Goal: Task Accomplishment & Management: Manage account settings

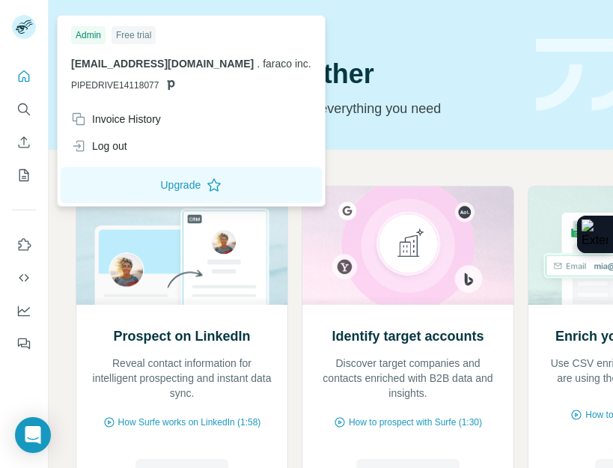
click at [19, 22] on rect at bounding box center [24, 27] width 24 height 24
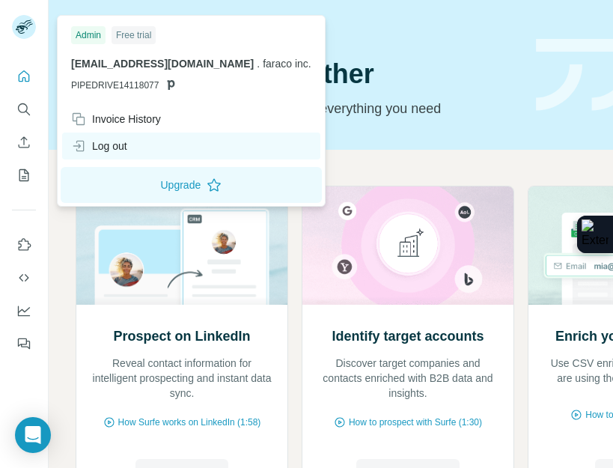
click at [89, 148] on div "Log out" at bounding box center [99, 145] width 56 height 15
click at [79, 144] on icon at bounding box center [77, 146] width 8 height 4
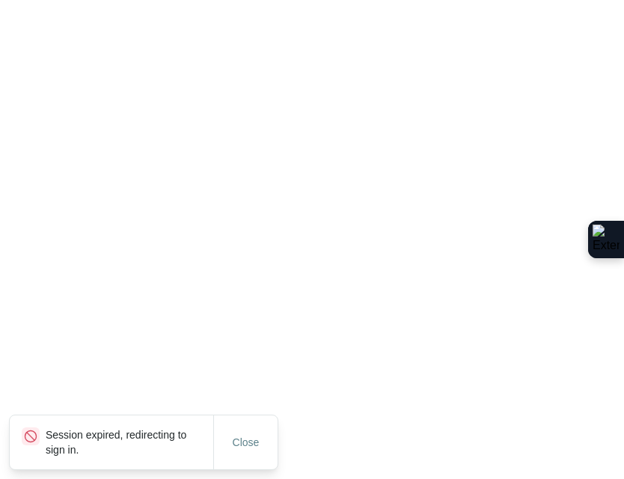
click at [79, 0] on html "Session expired, redirecting to sign in. Close" at bounding box center [312, 0] width 624 height 0
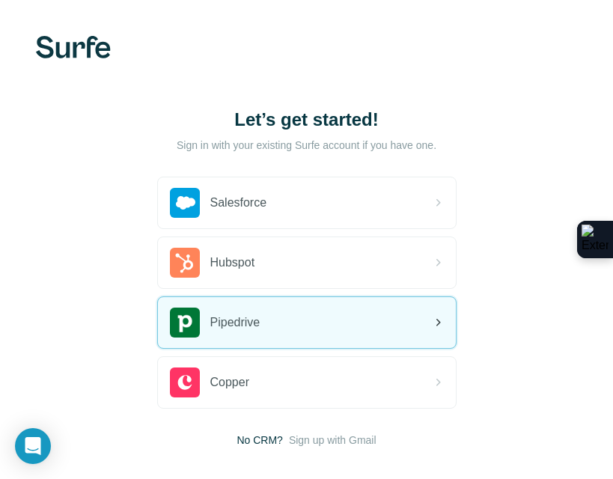
click at [245, 315] on span "Pipedrive" at bounding box center [235, 323] width 50 height 18
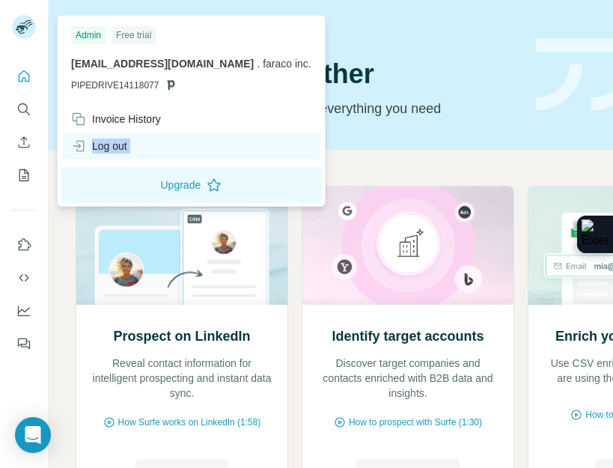
drag, startPoint x: 90, startPoint y: 160, endPoint x: 84, endPoint y: 144, distance: 16.8
click at [84, 144] on div "Admin Free trial kateaust.ine12.3@gmail.com . faraco inc. PIPEDRIVE14118077 Inv…" at bounding box center [191, 111] width 261 height 184
click at [84, 144] on icon at bounding box center [79, 146] width 7 height 11
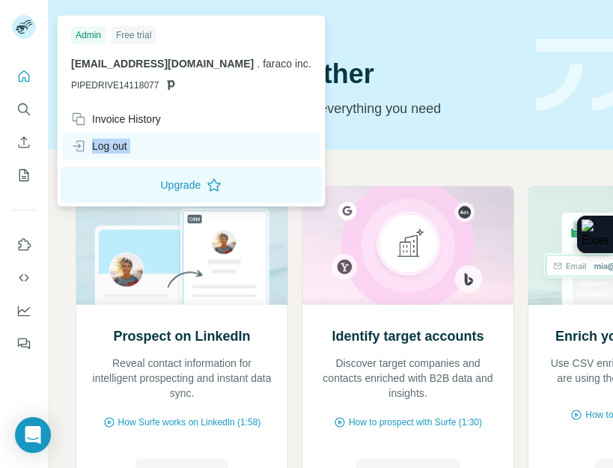
click at [84, 144] on icon at bounding box center [79, 146] width 7 height 11
drag, startPoint x: 84, startPoint y: 144, endPoint x: 76, endPoint y: 145, distance: 8.3
click at [76, 145] on icon at bounding box center [78, 145] width 15 height 15
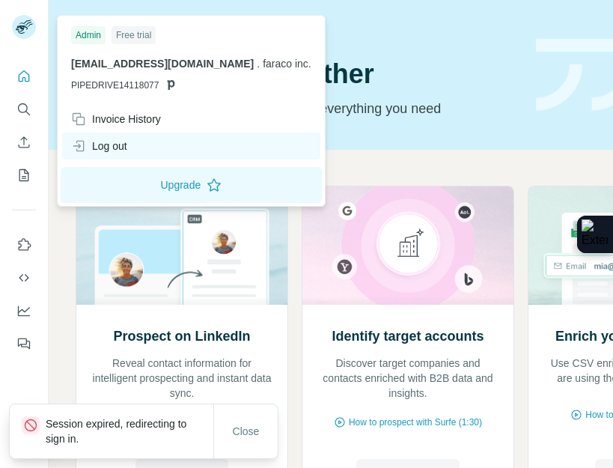
click at [76, 144] on icon at bounding box center [78, 145] width 15 height 15
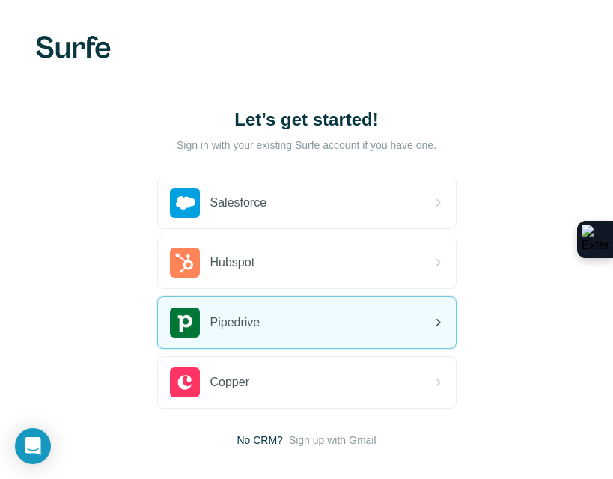
click at [260, 305] on div "Pipedrive" at bounding box center [307, 322] width 298 height 51
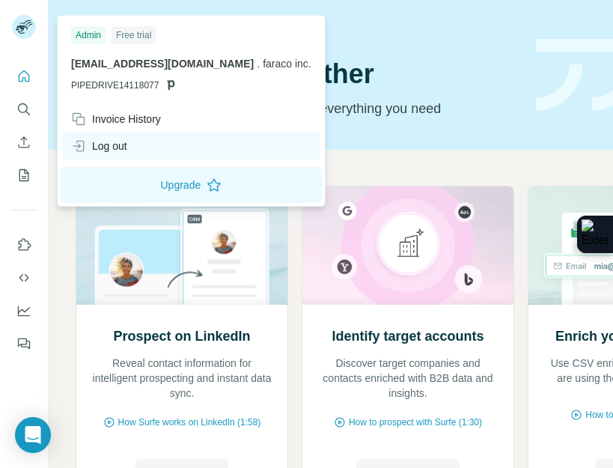
click at [103, 152] on div "Log out" at bounding box center [99, 145] width 56 height 15
click at [109, 146] on div "Log out" at bounding box center [99, 145] width 56 height 15
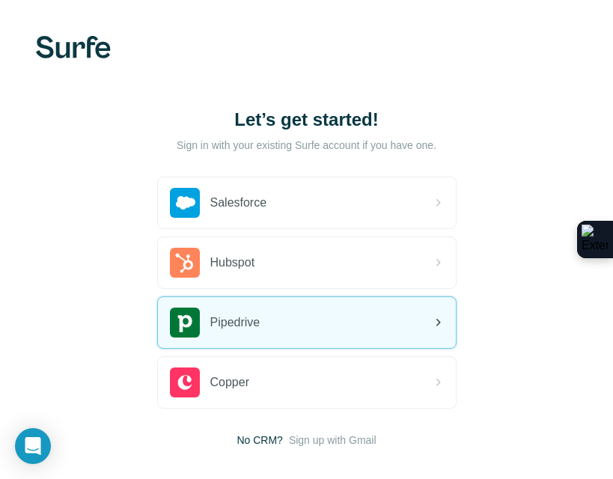
click at [260, 311] on div "Pipedrive" at bounding box center [215, 323] width 91 height 30
